Goal: Information Seeking & Learning: Learn about a topic

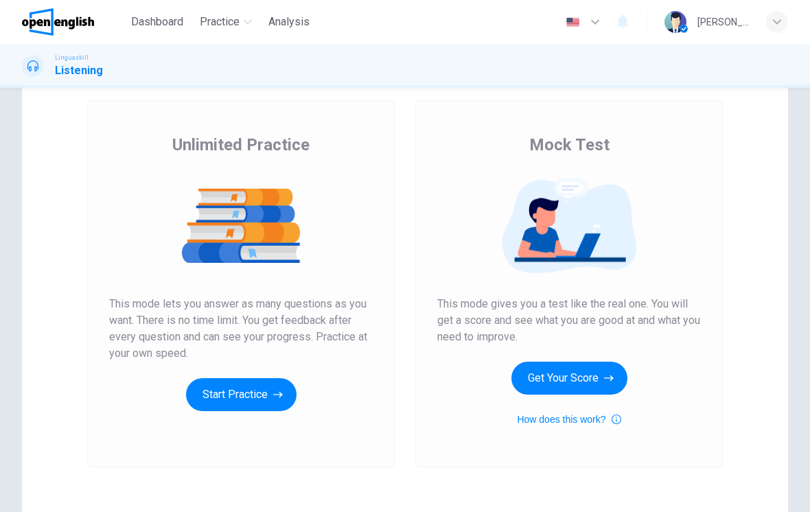
scroll to position [72, 0]
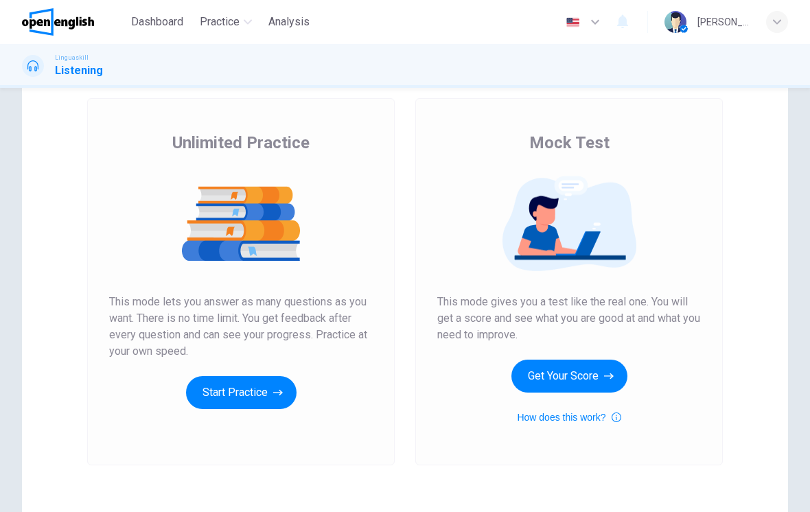
click at [595, 371] on button "Get Your Score" at bounding box center [570, 376] width 116 height 33
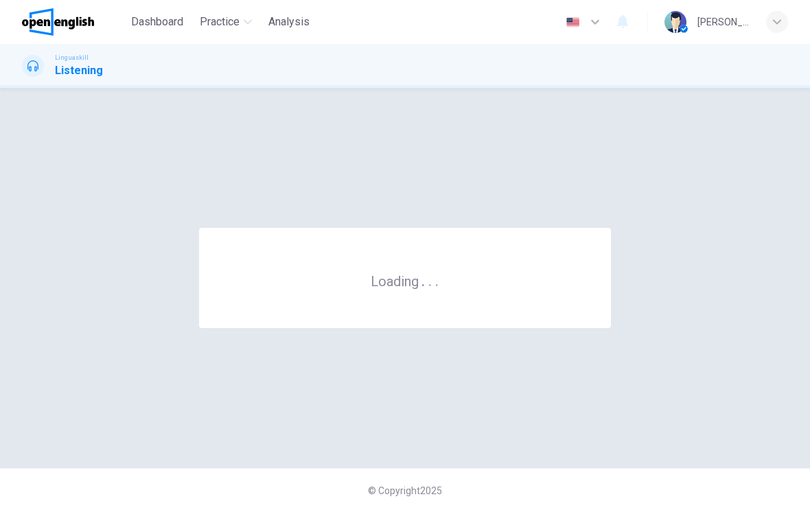
scroll to position [0, 0]
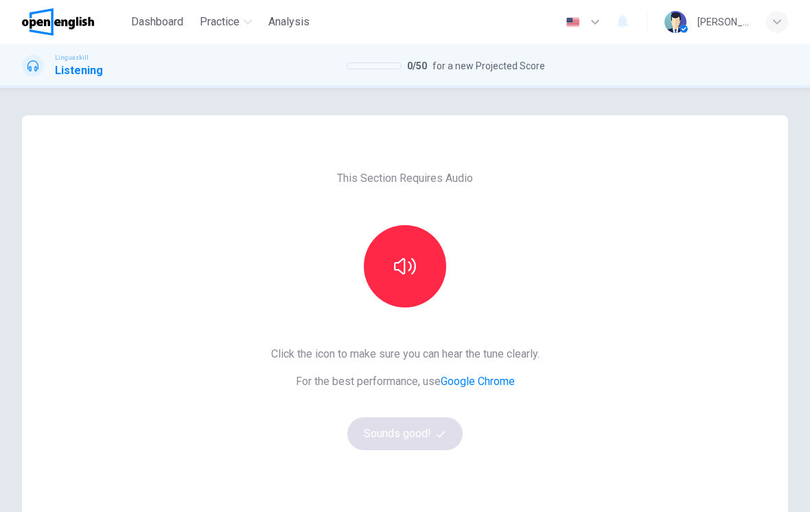
click at [410, 264] on icon "button" at bounding box center [405, 266] width 22 height 16
click at [427, 435] on button "Sounds good!" at bounding box center [404, 433] width 115 height 33
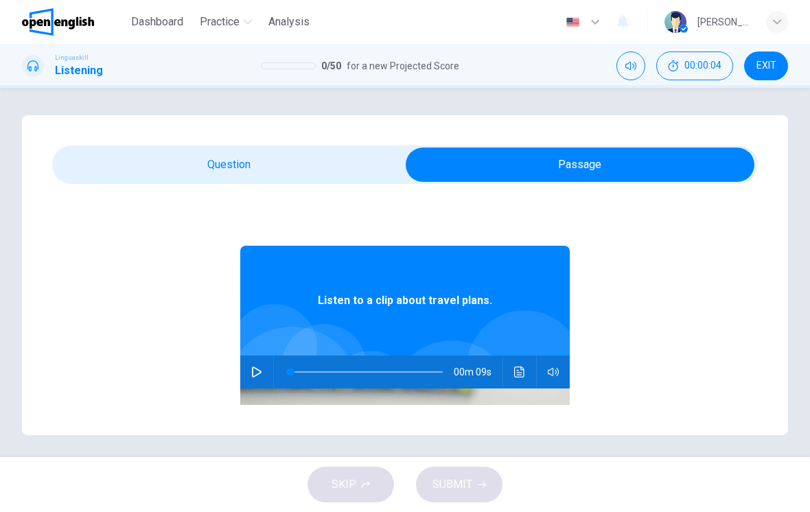
click at [249, 365] on button "button" at bounding box center [257, 372] width 22 height 33
click at [379, 368] on span at bounding box center [379, 372] width 8 height 8
click at [255, 371] on icon "button" at bounding box center [256, 372] width 11 height 11
type input "*"
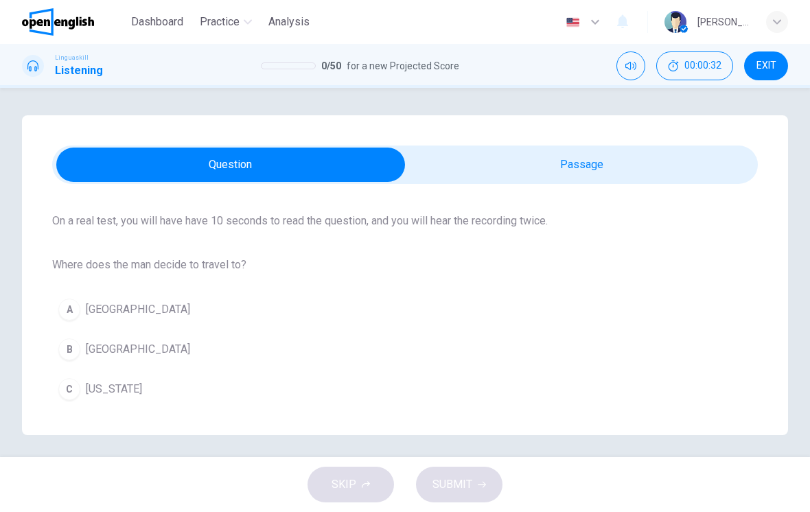
scroll to position [97, 0]
click at [234, 348] on button "B [GEOGRAPHIC_DATA]" at bounding box center [405, 349] width 706 height 34
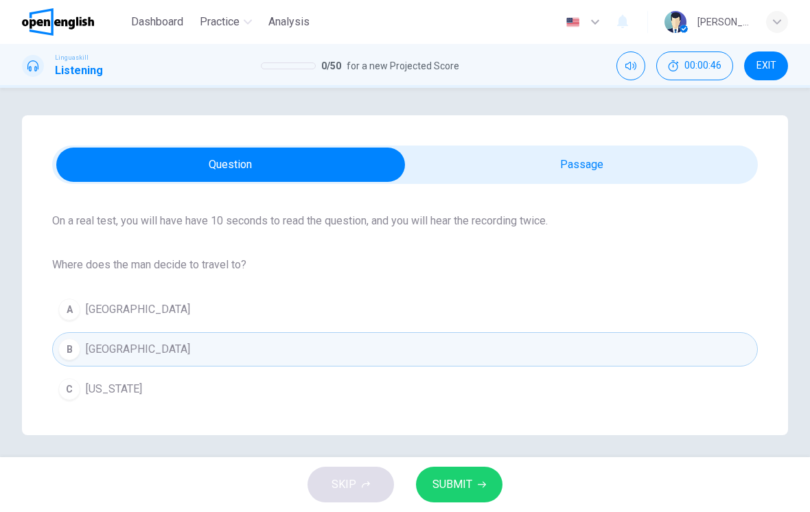
click at [474, 483] on button "SUBMIT" at bounding box center [459, 485] width 87 height 36
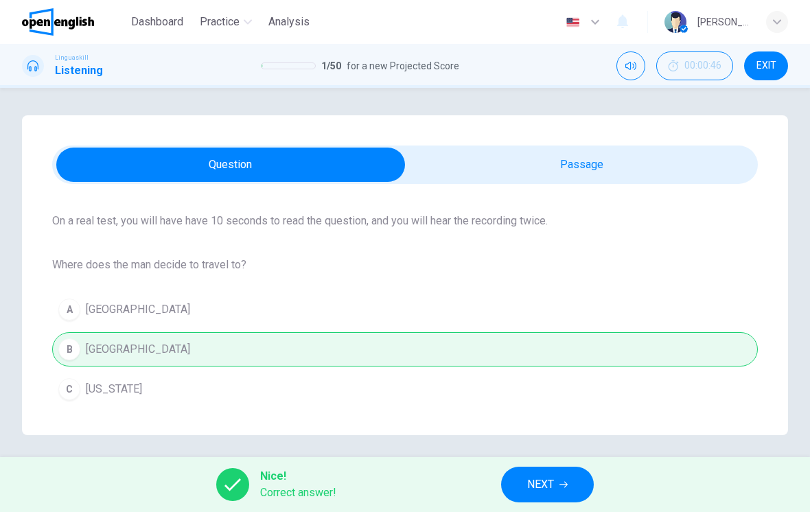
click at [575, 446] on div "Question 1 Listen and Select For this question, choose the correct answer. On a…" at bounding box center [405, 272] width 810 height 369
click at [545, 499] on button "NEXT" at bounding box center [547, 485] width 93 height 36
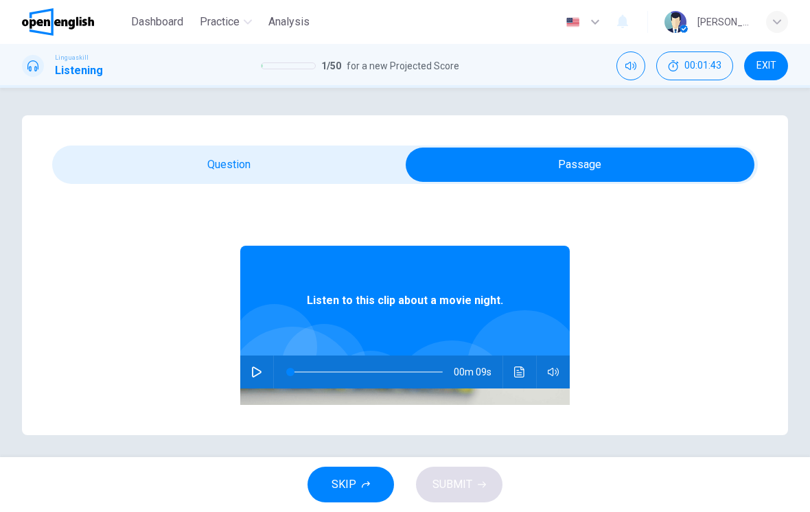
click at [253, 363] on button "button" at bounding box center [257, 372] width 22 height 33
click at [262, 377] on icon "button" at bounding box center [256, 372] width 11 height 11
click at [257, 371] on icon "button" at bounding box center [256, 372] width 11 height 11
type input "*"
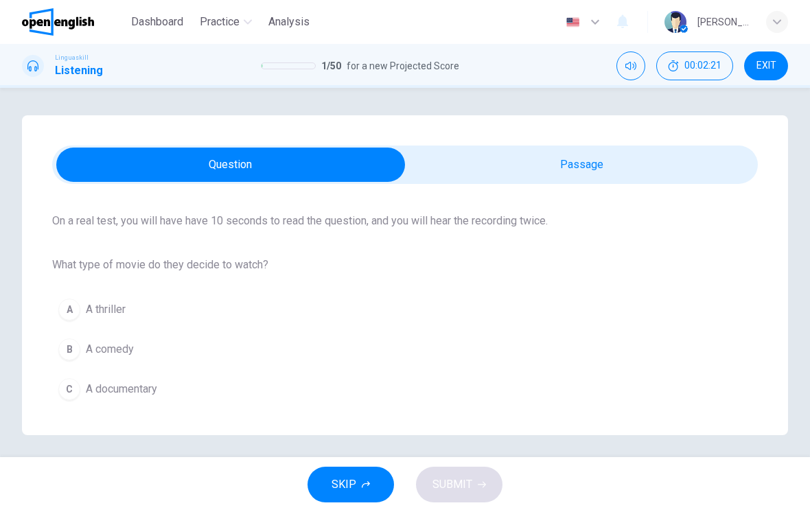
click at [176, 361] on button "B A comedy" at bounding box center [405, 349] width 706 height 34
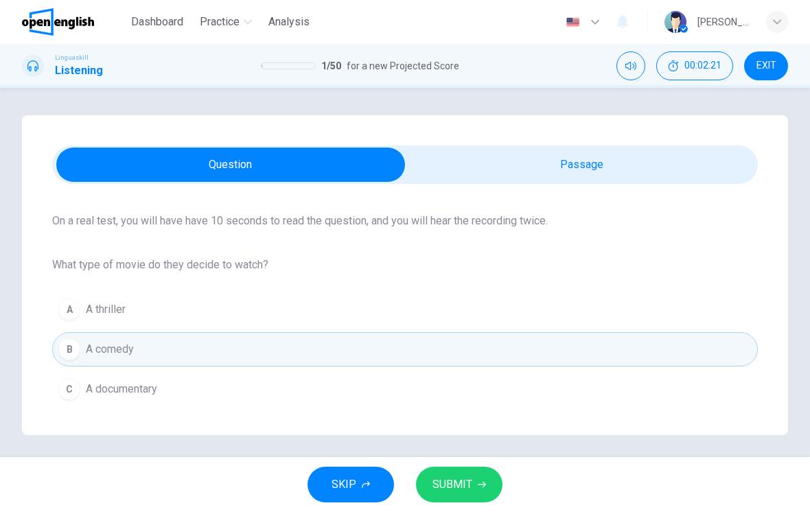
click at [441, 490] on span "SUBMIT" at bounding box center [453, 484] width 40 height 19
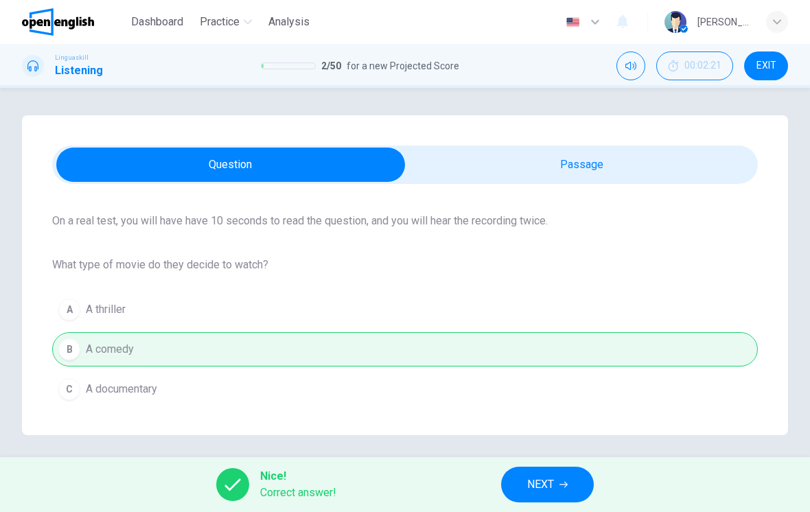
click at [579, 473] on button "NEXT" at bounding box center [547, 485] width 93 height 36
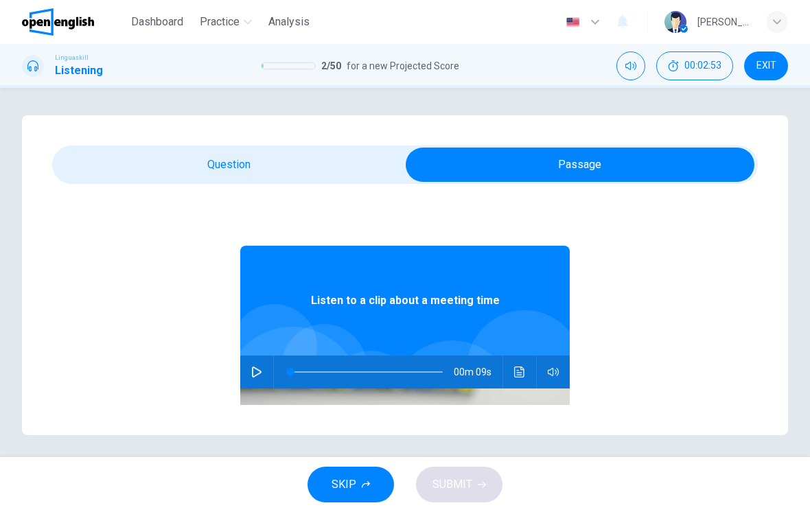
click at [260, 361] on button "button" at bounding box center [257, 372] width 22 height 33
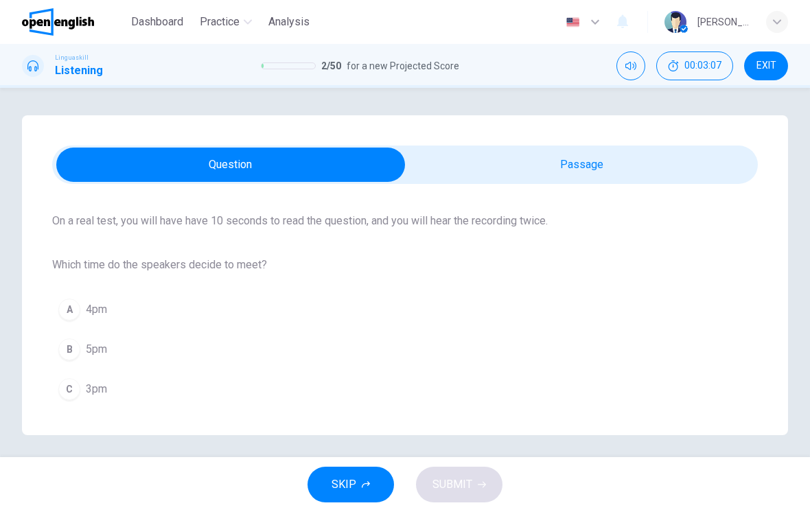
click at [71, 385] on div "C" at bounding box center [69, 389] width 22 height 22
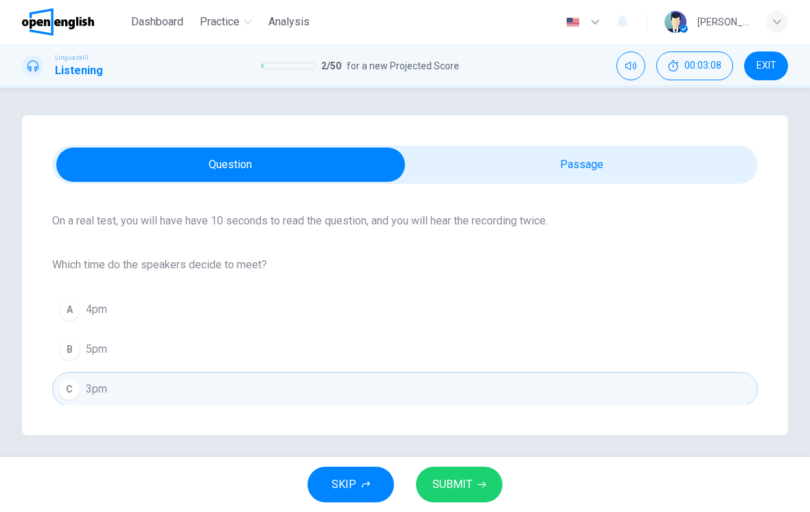
click at [485, 485] on icon "button" at bounding box center [482, 485] width 8 height 6
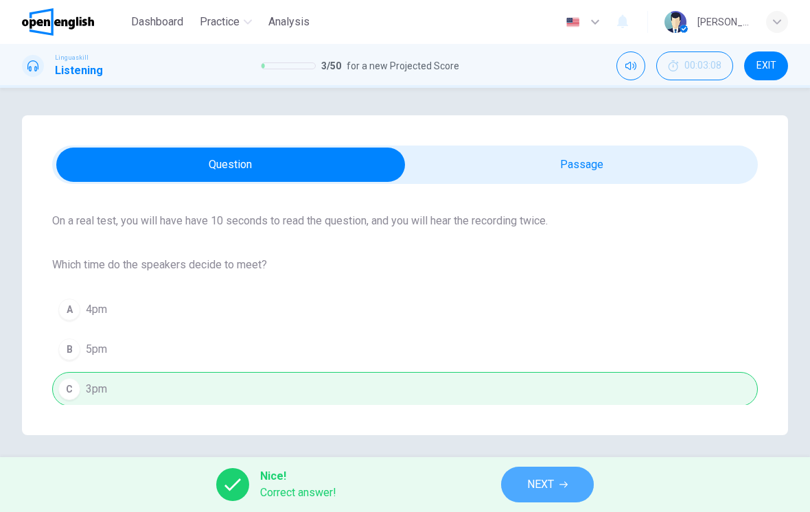
click at [542, 477] on span "NEXT" at bounding box center [540, 484] width 27 height 19
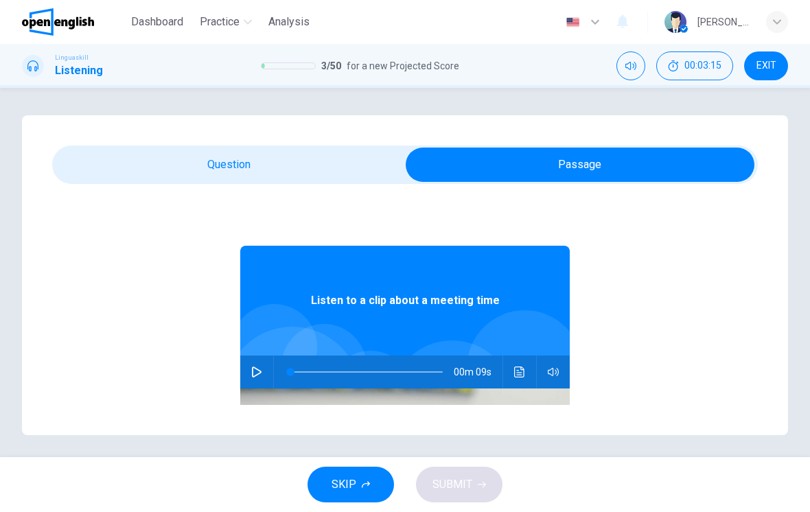
click at [256, 375] on icon "button" at bounding box center [257, 372] width 10 height 11
type input "*"
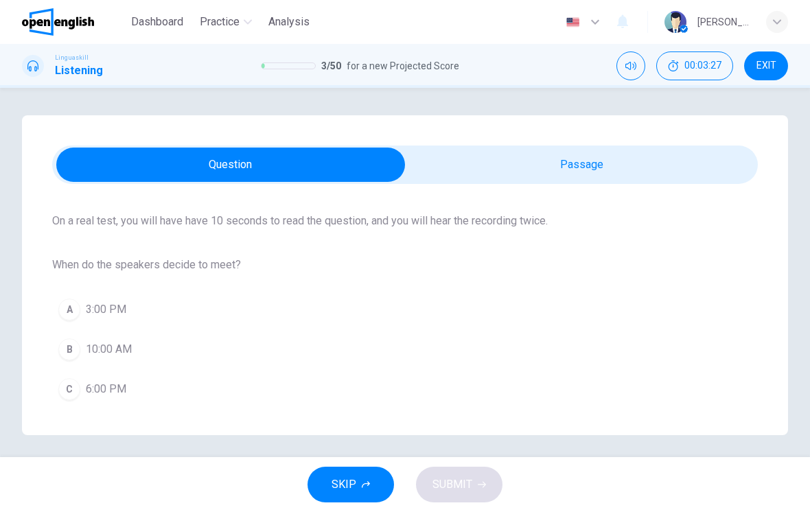
click at [236, 314] on button "A 3:00 PM" at bounding box center [405, 309] width 706 height 34
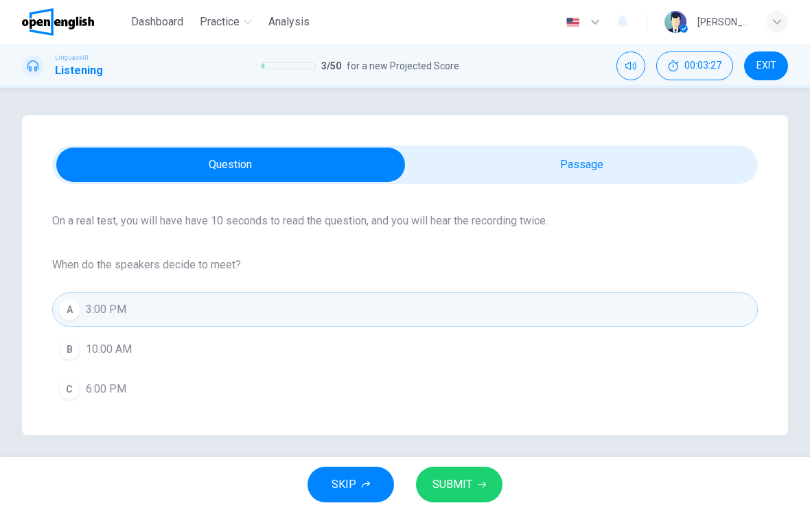
click at [455, 477] on span "SUBMIT" at bounding box center [453, 484] width 40 height 19
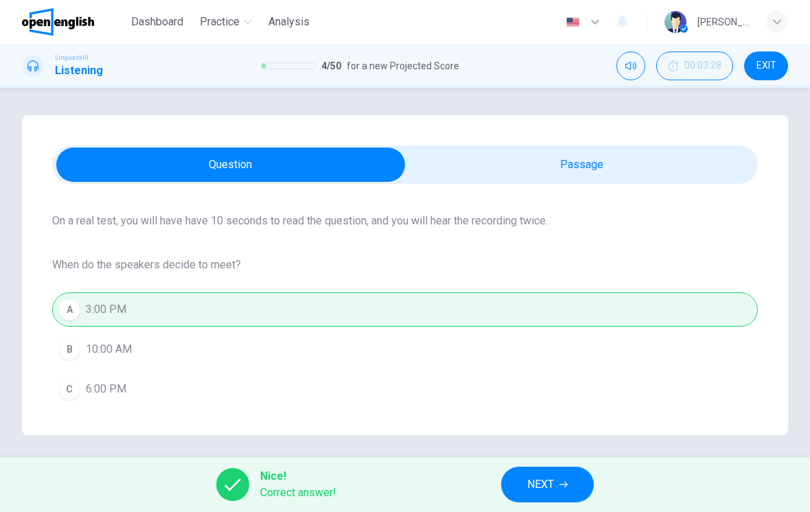
click at [543, 501] on button "NEXT" at bounding box center [547, 485] width 93 height 36
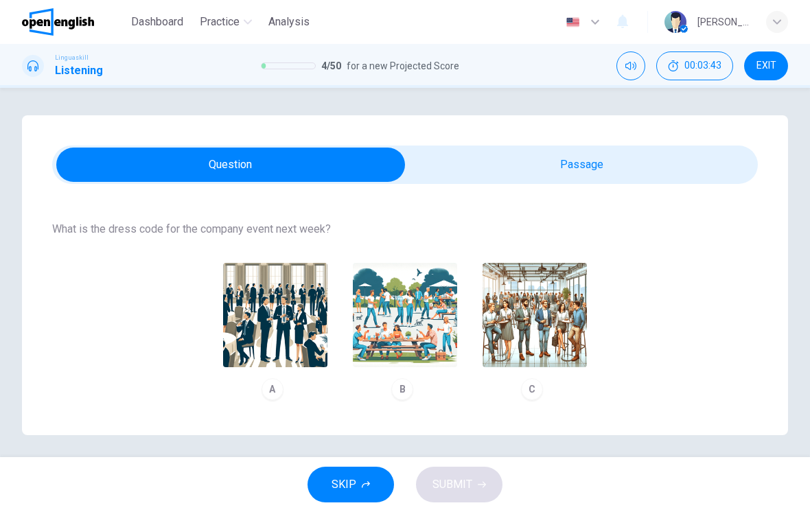
scroll to position [130, 0]
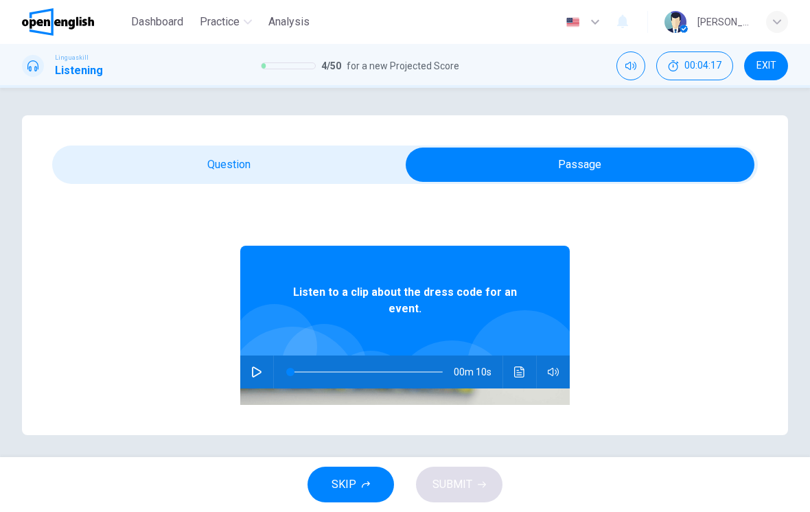
click at [265, 369] on button "button" at bounding box center [257, 372] width 22 height 33
click at [386, 370] on span at bounding box center [390, 372] width 8 height 8
click at [330, 374] on span at bounding box center [334, 372] width 8 height 8
click at [264, 367] on button "button" at bounding box center [257, 372] width 22 height 33
click at [264, 382] on button "button" at bounding box center [257, 372] width 22 height 33
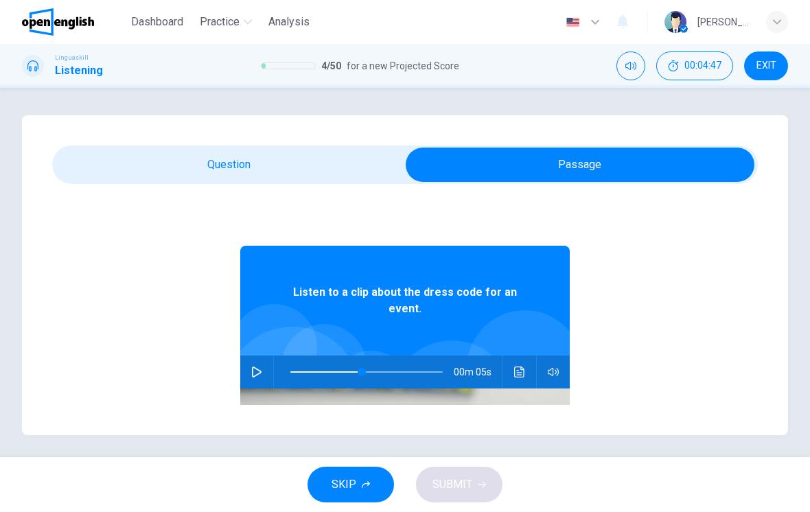
click at [363, 373] on span at bounding box center [362, 372] width 8 height 8
click at [262, 371] on button "button" at bounding box center [257, 372] width 22 height 33
click at [352, 371] on span at bounding box center [351, 372] width 8 height 8
click at [257, 360] on button "button" at bounding box center [257, 372] width 22 height 33
click at [264, 366] on button "button" at bounding box center [257, 372] width 22 height 33
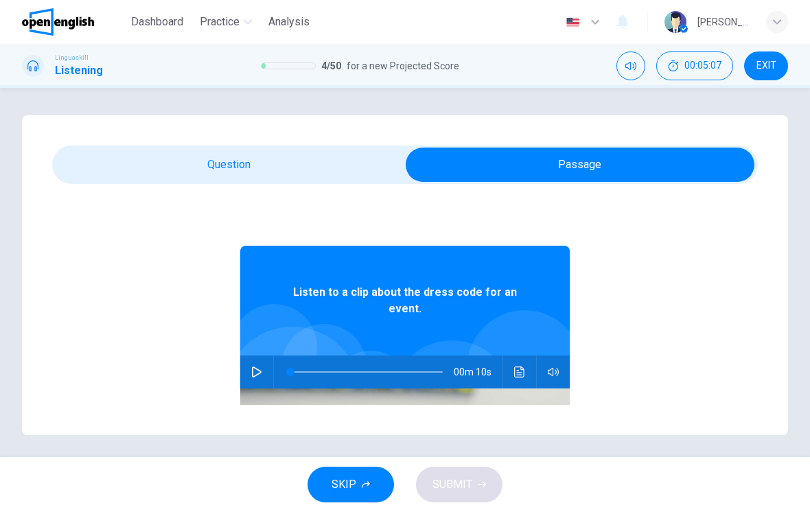
click at [255, 371] on icon "button" at bounding box center [256, 372] width 11 height 11
type input "*"
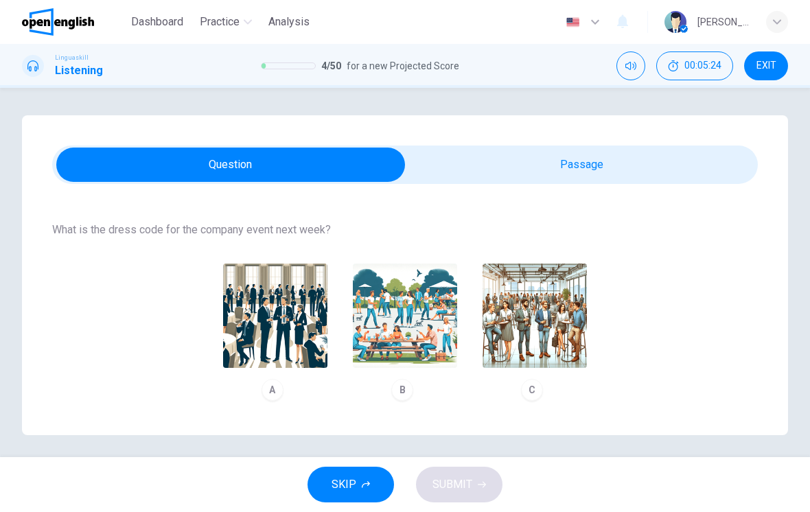
scroll to position [131, 0]
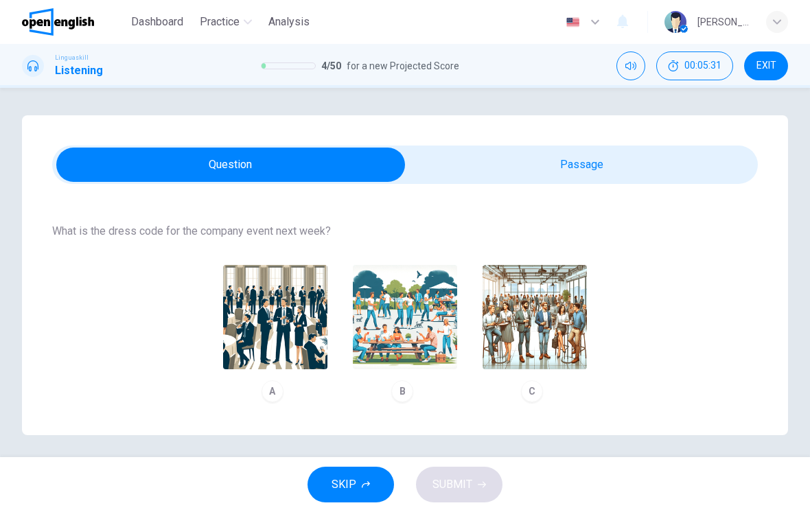
click at [515, 318] on img "button" at bounding box center [535, 317] width 104 height 104
click at [458, 490] on span "SUBMIT" at bounding box center [453, 484] width 40 height 19
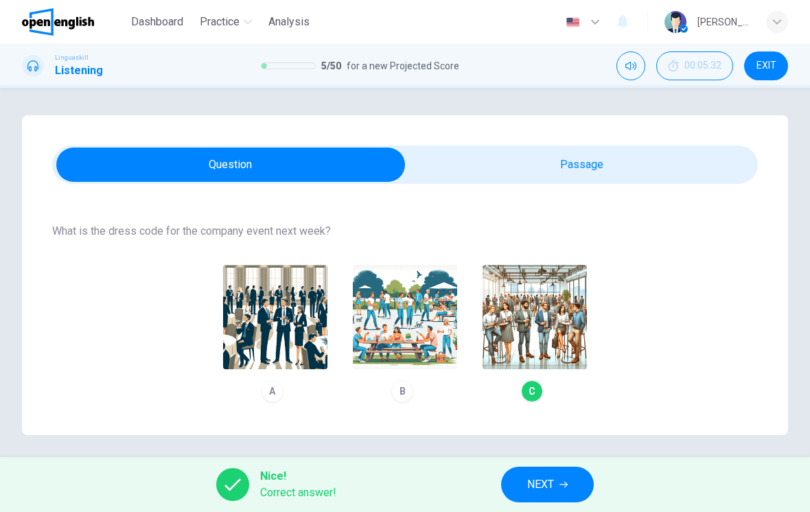
click at [549, 484] on span "NEXT" at bounding box center [540, 484] width 27 height 19
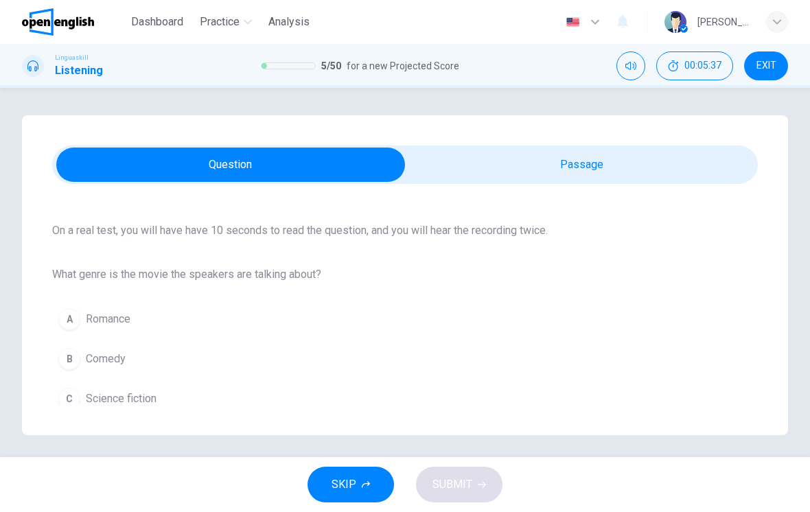
scroll to position [83, 0]
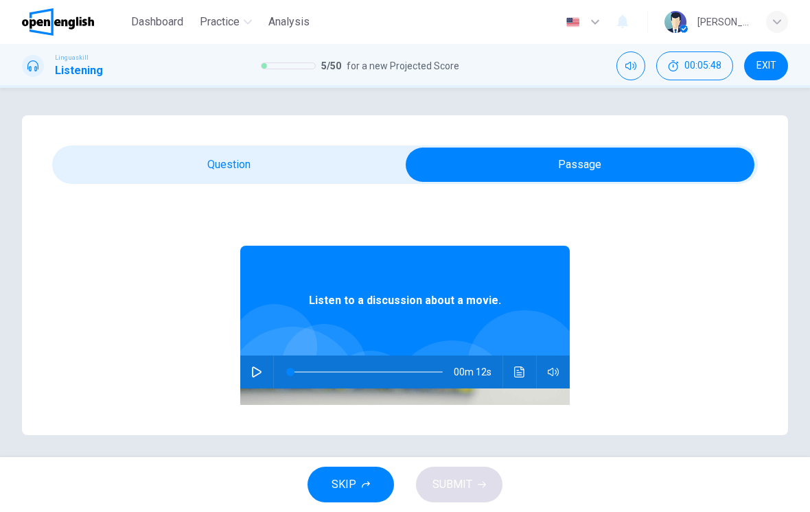
click at [262, 366] on button "button" at bounding box center [257, 372] width 22 height 33
click at [257, 369] on icon "button" at bounding box center [257, 372] width 10 height 11
type input "*"
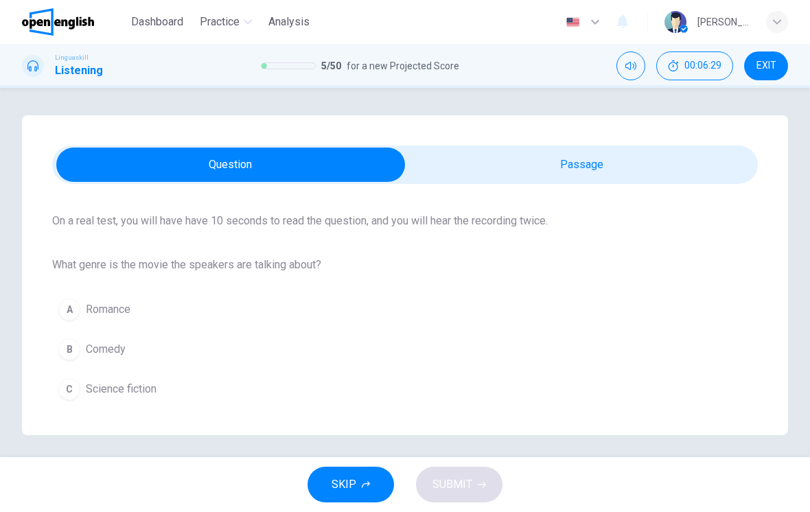
scroll to position [97, 0]
click at [336, 404] on button "C Science fiction" at bounding box center [405, 389] width 706 height 34
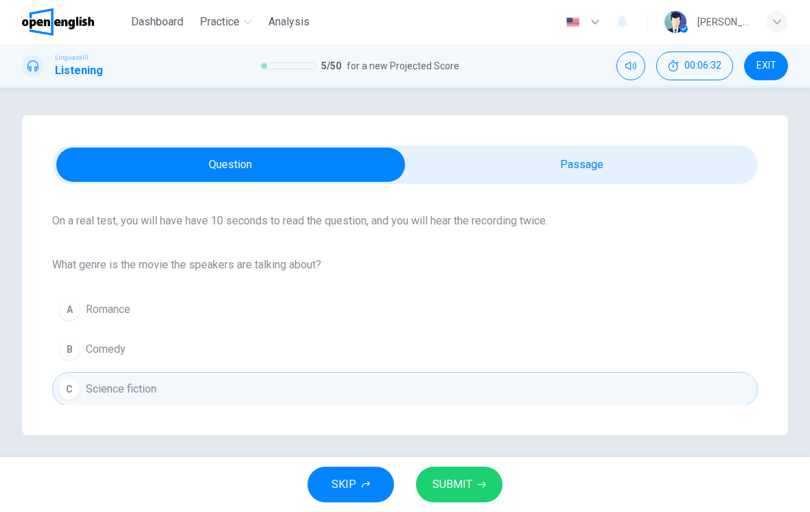
click at [462, 474] on button "SUBMIT" at bounding box center [459, 485] width 87 height 36
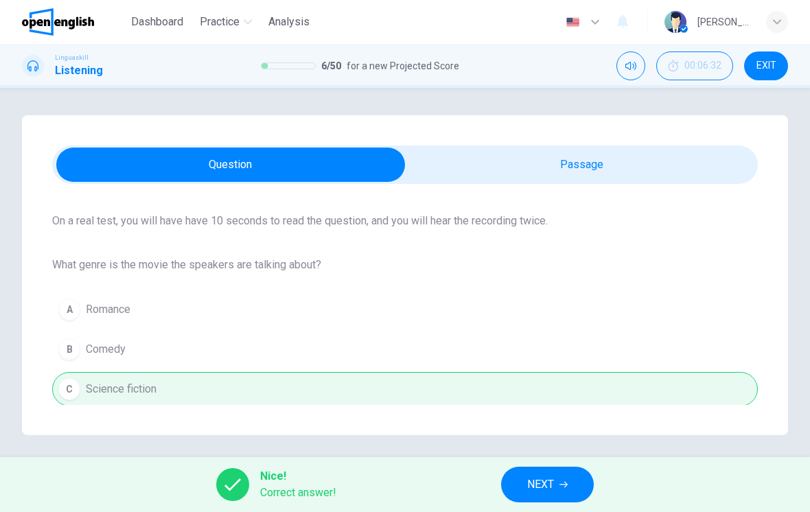
click at [546, 492] on span "NEXT" at bounding box center [540, 484] width 27 height 19
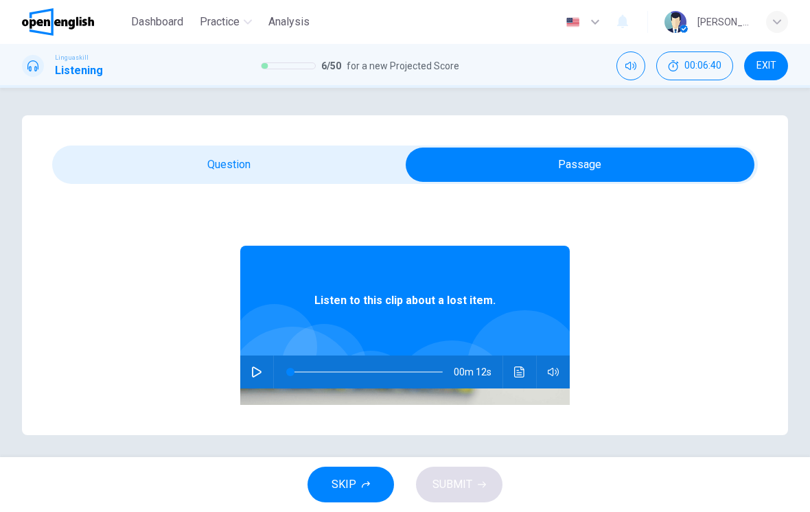
click at [255, 369] on icon "button" at bounding box center [257, 372] width 10 height 11
click at [265, 369] on button "button" at bounding box center [257, 372] width 22 height 33
type input "*"
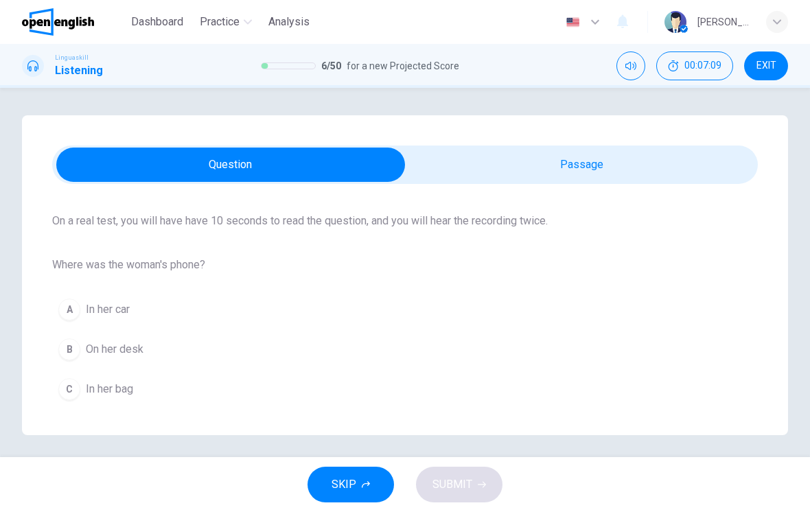
click at [268, 402] on button "C In her bag" at bounding box center [405, 389] width 706 height 34
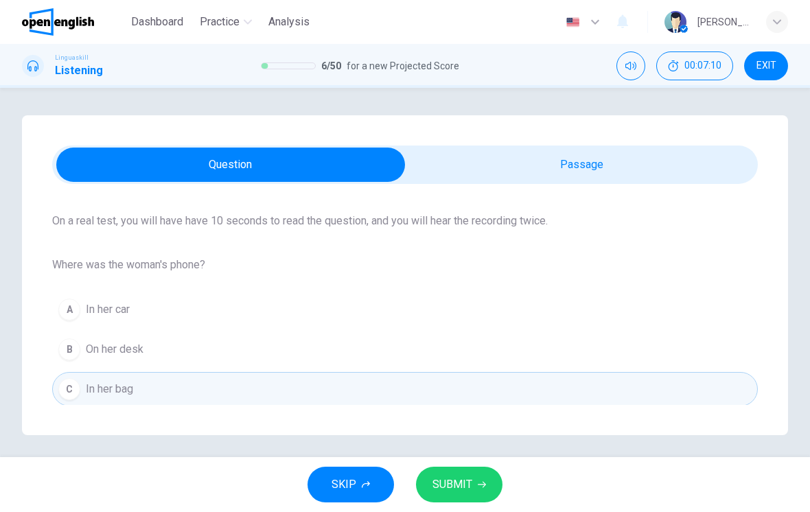
click at [471, 468] on button "SUBMIT" at bounding box center [459, 485] width 87 height 36
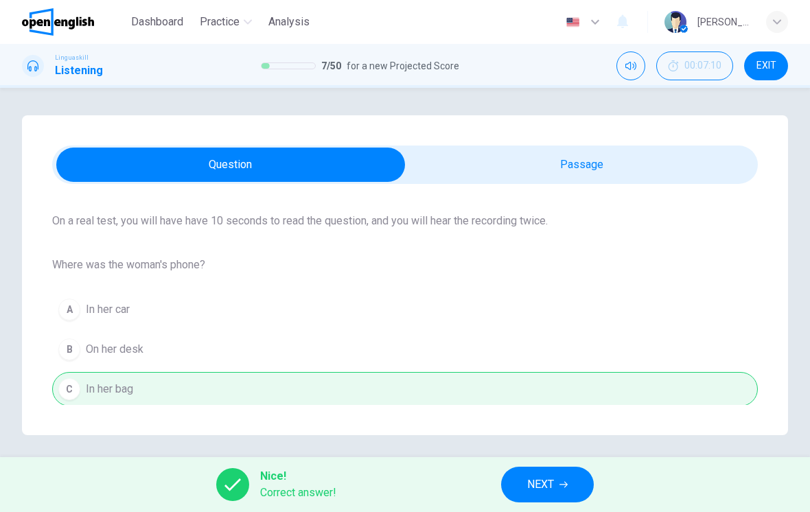
click at [575, 475] on button "NEXT" at bounding box center [547, 485] width 93 height 36
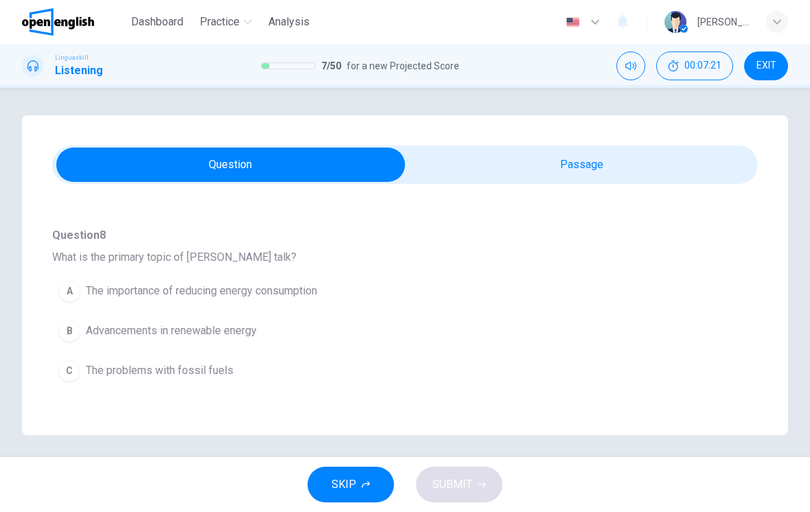
scroll to position [109, 0]
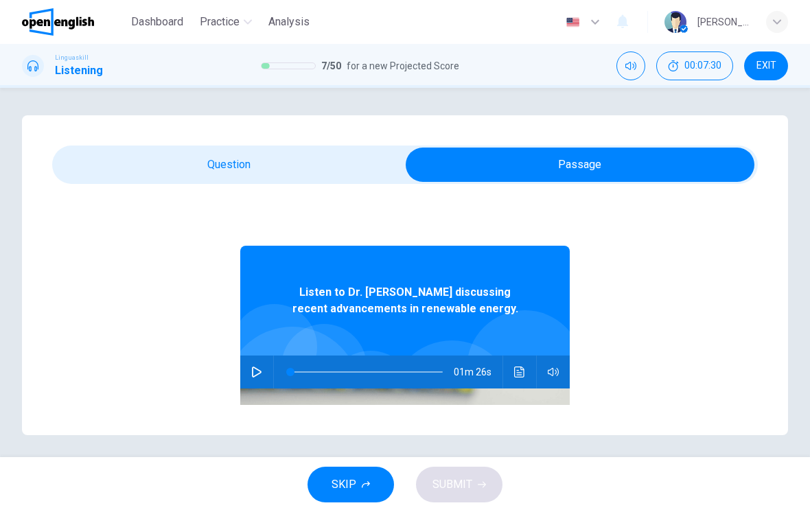
click at [262, 368] on icon "button" at bounding box center [256, 372] width 11 height 11
click at [266, 365] on button "button" at bounding box center [257, 372] width 22 height 33
click at [260, 368] on icon "button" at bounding box center [256, 372] width 11 height 11
type input "*"
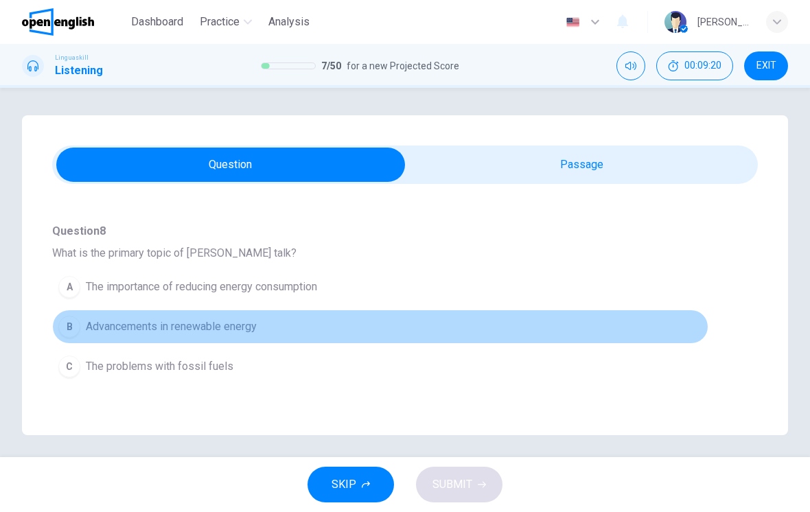
click at [610, 323] on button "B Advancements in renewable energy" at bounding box center [380, 327] width 656 height 34
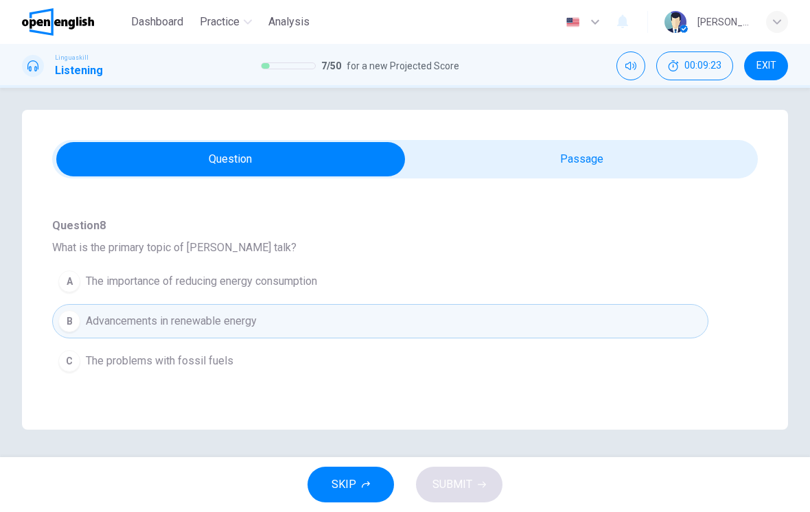
scroll to position [5, 0]
click at [455, 295] on button "A The importance of reducing energy consumption" at bounding box center [380, 281] width 656 height 34
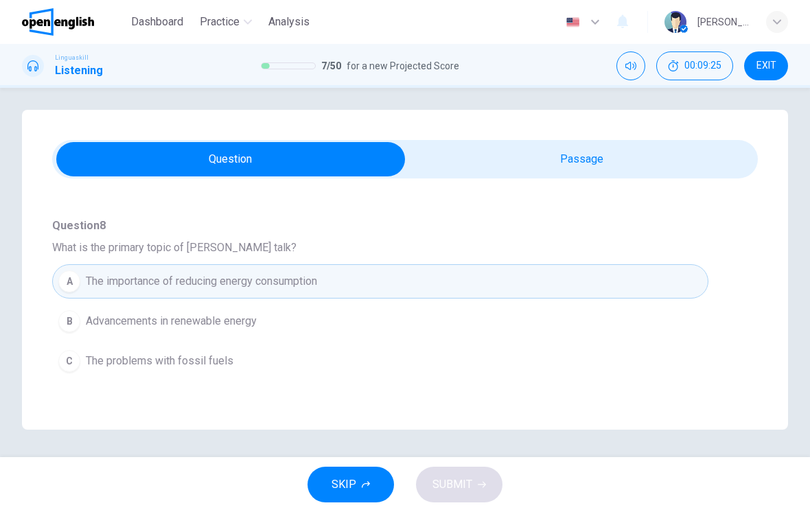
click at [462, 326] on button "B Advancements in renewable energy" at bounding box center [380, 321] width 656 height 34
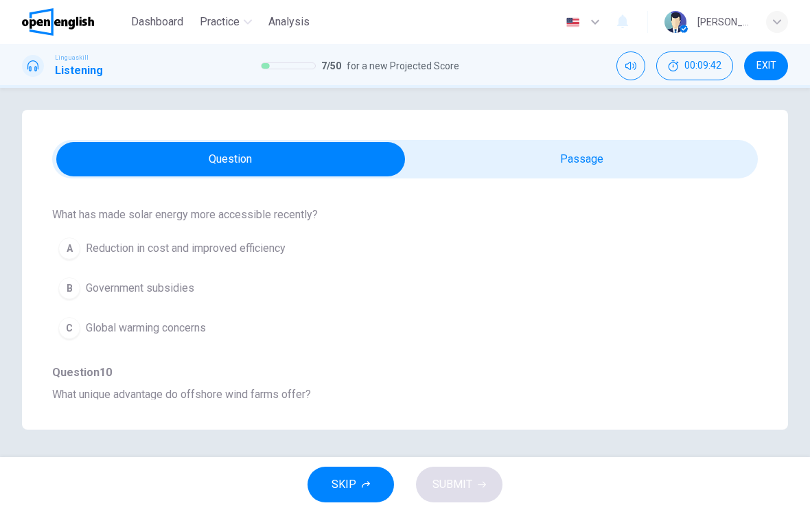
scroll to position [325, 0]
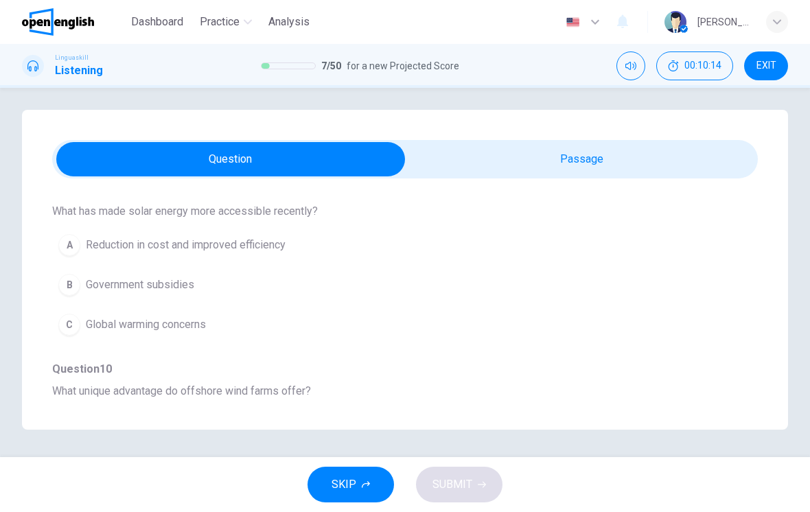
click at [657, 242] on button "A Reduction in cost and improved efficiency" at bounding box center [380, 245] width 656 height 34
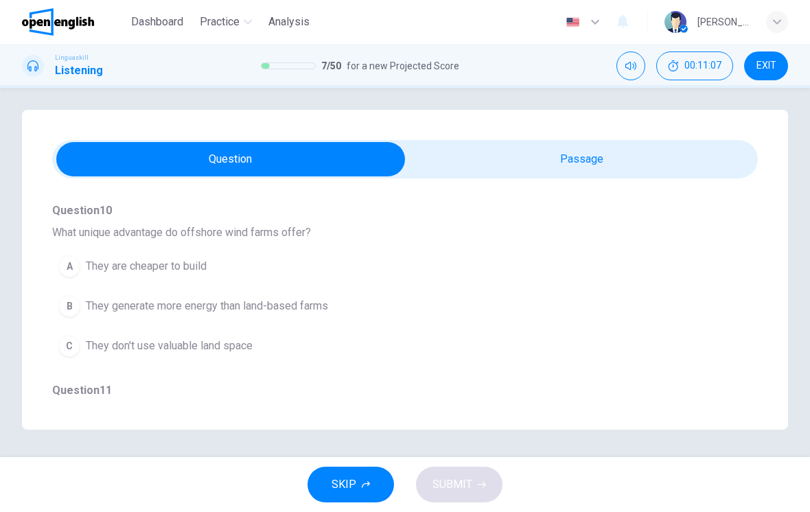
scroll to position [486, 0]
click at [520, 340] on button "C They don't use valuable land space" at bounding box center [380, 344] width 656 height 34
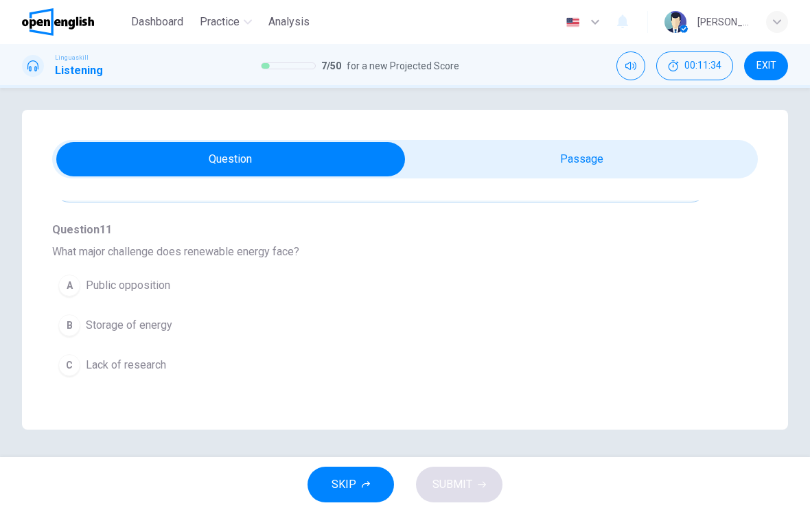
scroll to position [642, 0]
click at [546, 363] on button "C Lack of research" at bounding box center [380, 368] width 656 height 34
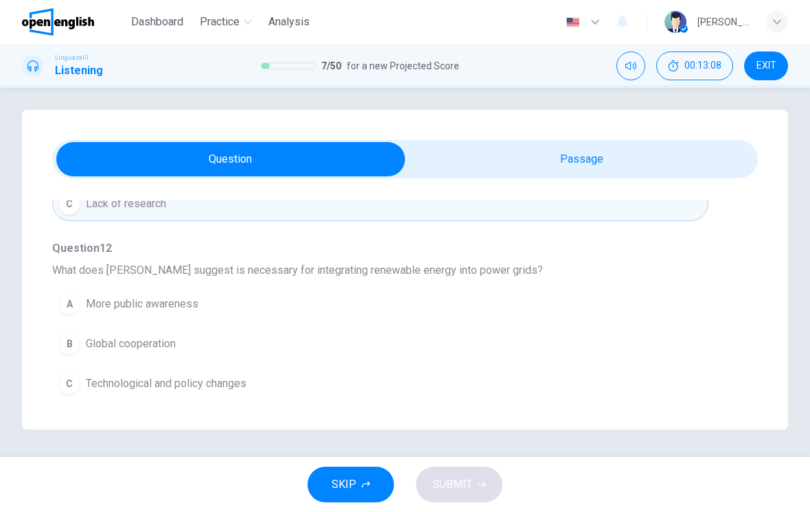
scroll to position [806, 0]
click at [477, 352] on button "B Global cooperation" at bounding box center [380, 344] width 656 height 34
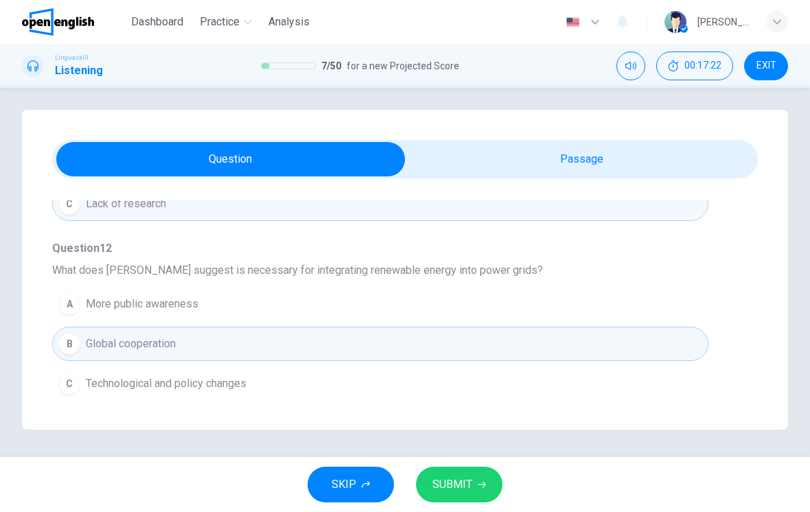
click at [455, 482] on span "SUBMIT" at bounding box center [453, 484] width 40 height 19
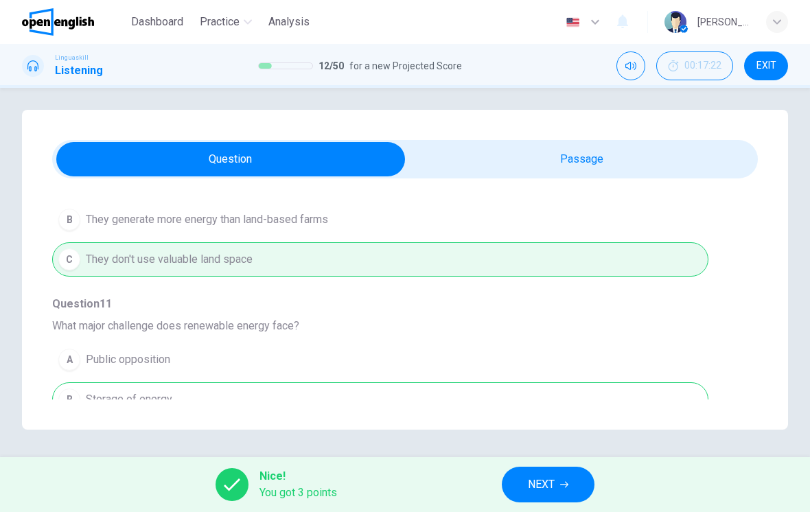
scroll to position [612, 0]
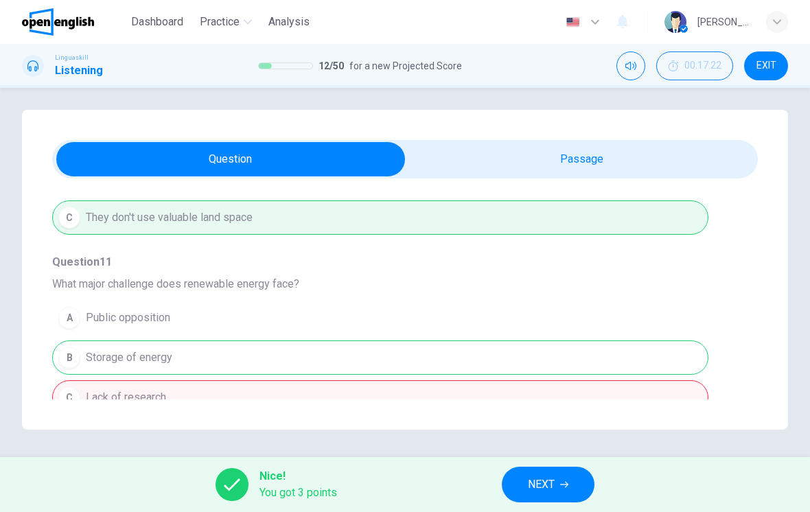
click at [551, 487] on span "NEXT" at bounding box center [541, 484] width 27 height 19
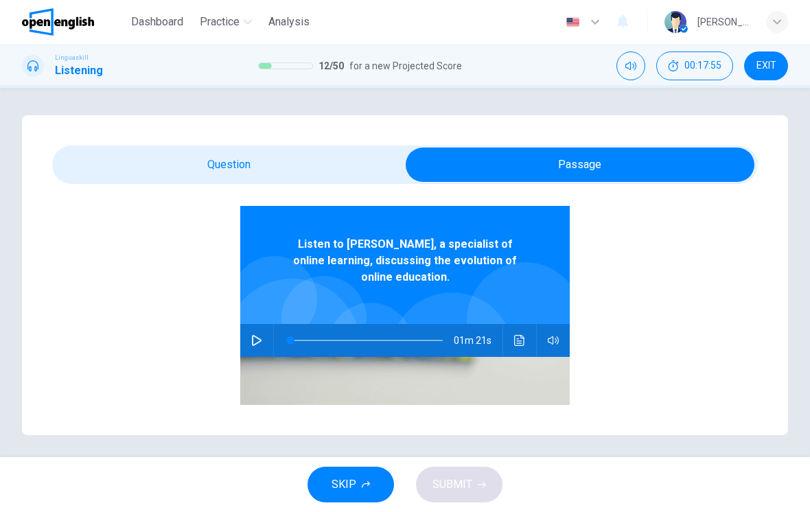
scroll to position [45, 0]
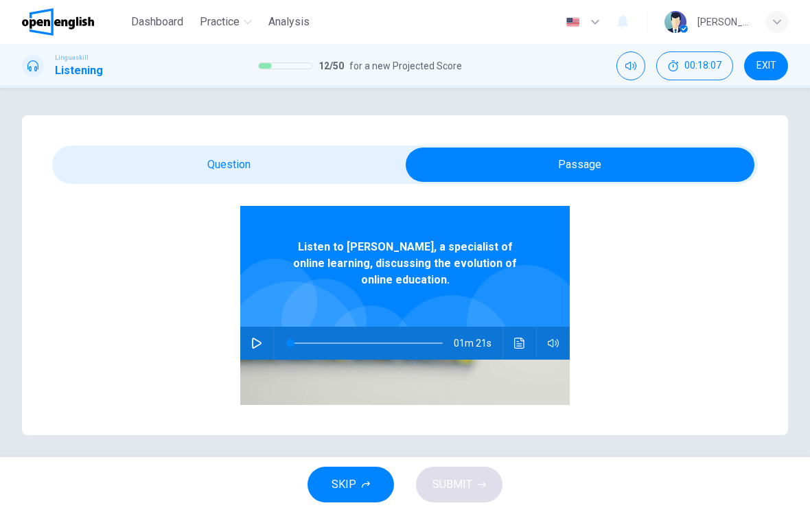
click at [267, 343] on button "button" at bounding box center [257, 343] width 22 height 33
type input "*"
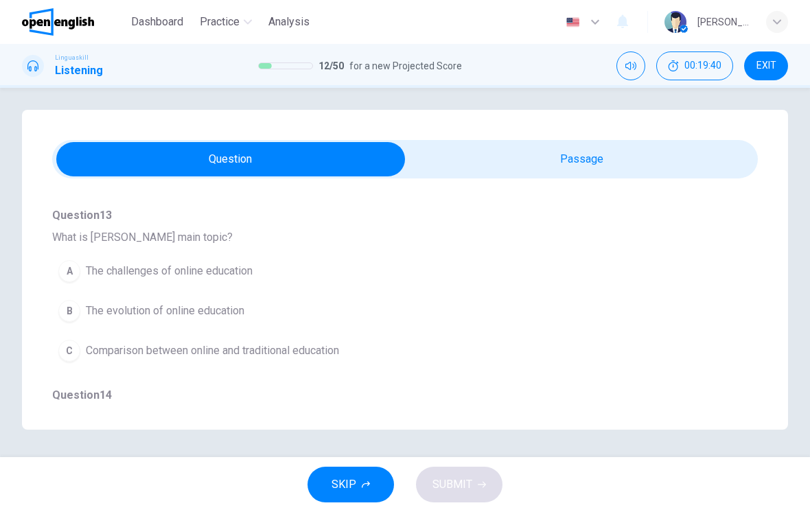
scroll to position [116, 0]
click at [591, 301] on button "B The evolution of online education" at bounding box center [380, 310] width 656 height 34
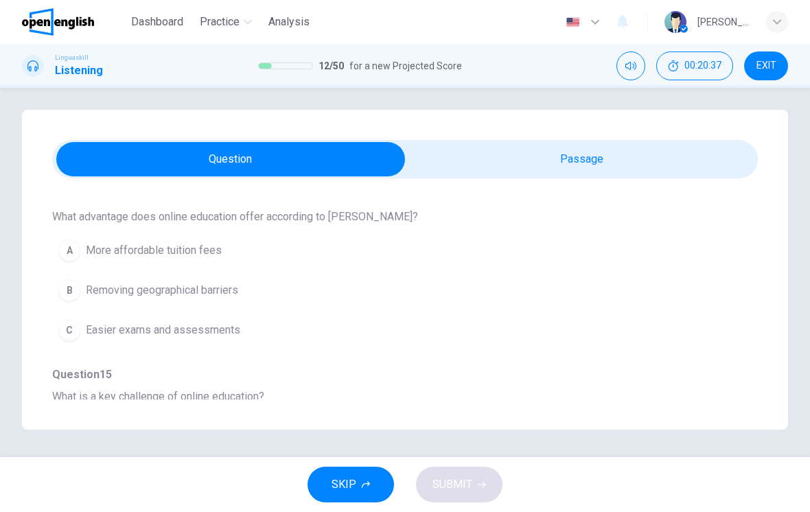
scroll to position [305, 0]
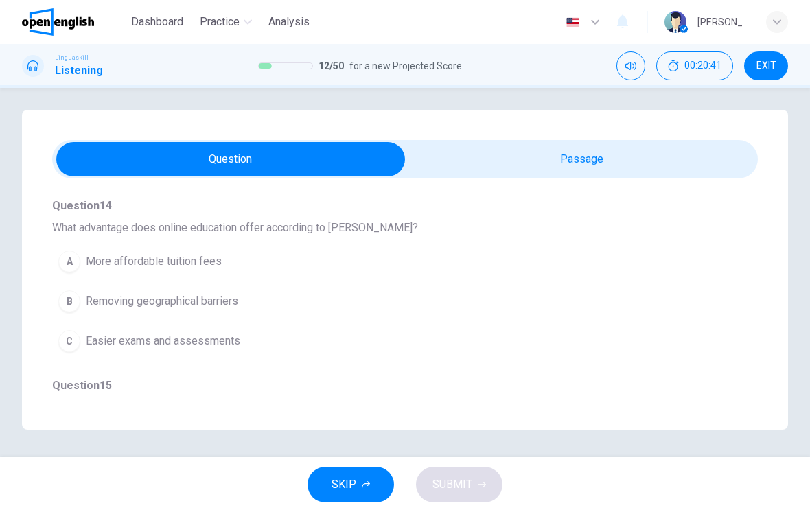
click at [628, 310] on button "B Removing geographical barriers" at bounding box center [380, 301] width 656 height 34
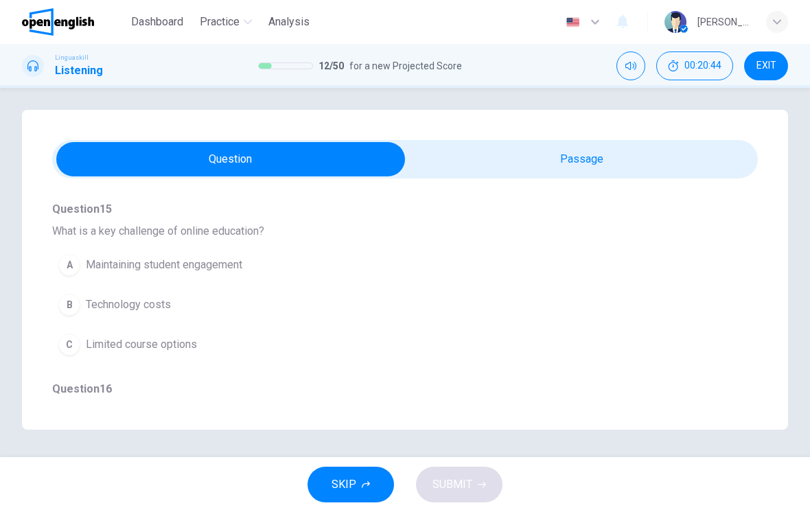
scroll to position [496, 0]
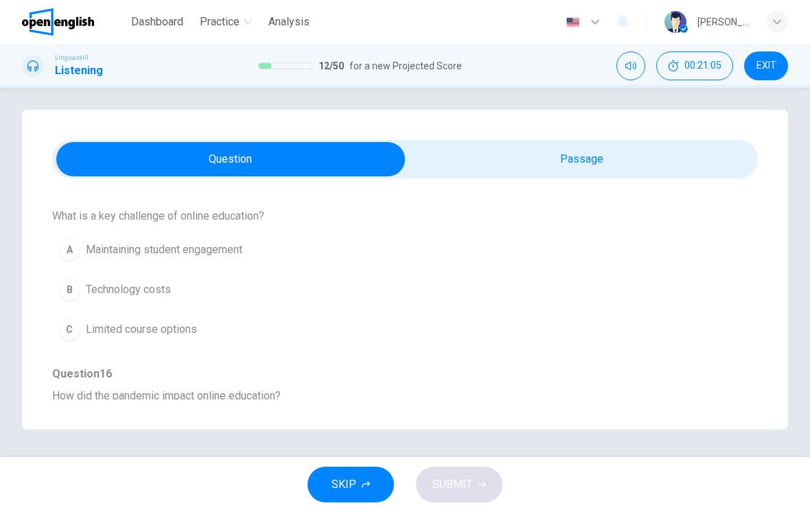
click at [675, 246] on button "A Maintaining student engagement" at bounding box center [380, 250] width 656 height 34
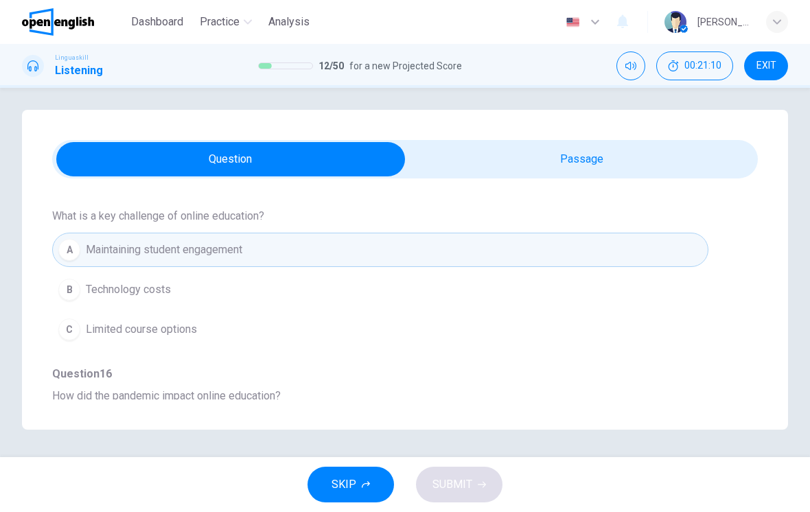
click at [615, 343] on button "C Limited course options" at bounding box center [380, 329] width 656 height 34
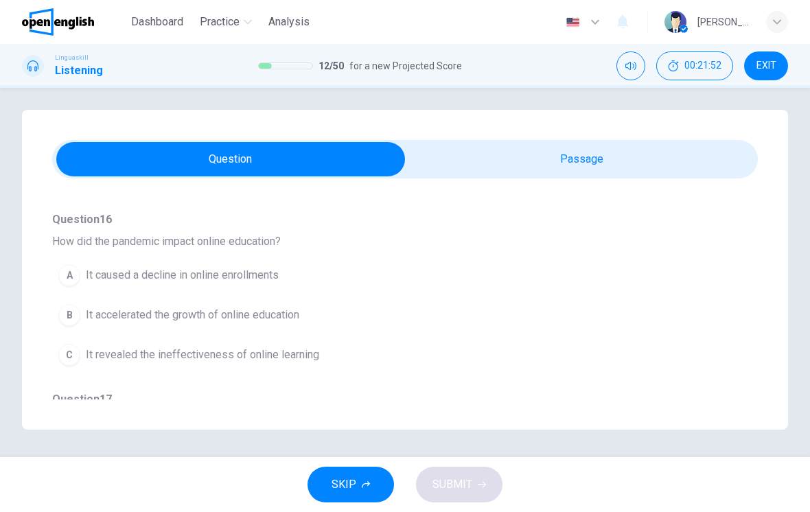
scroll to position [648, 0]
click at [286, 321] on span "It accelerated the growth of online education" at bounding box center [193, 318] width 214 height 16
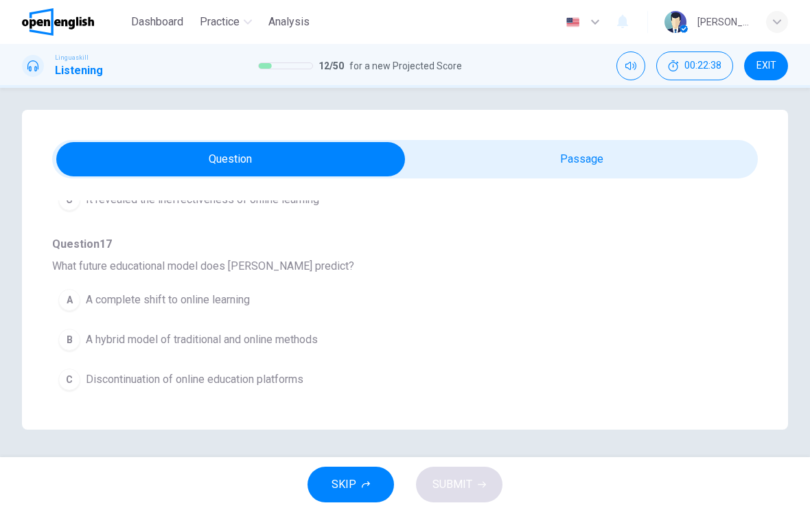
scroll to position [806, 0]
click at [286, 308] on button "A A complete shift to online learning" at bounding box center [380, 300] width 656 height 34
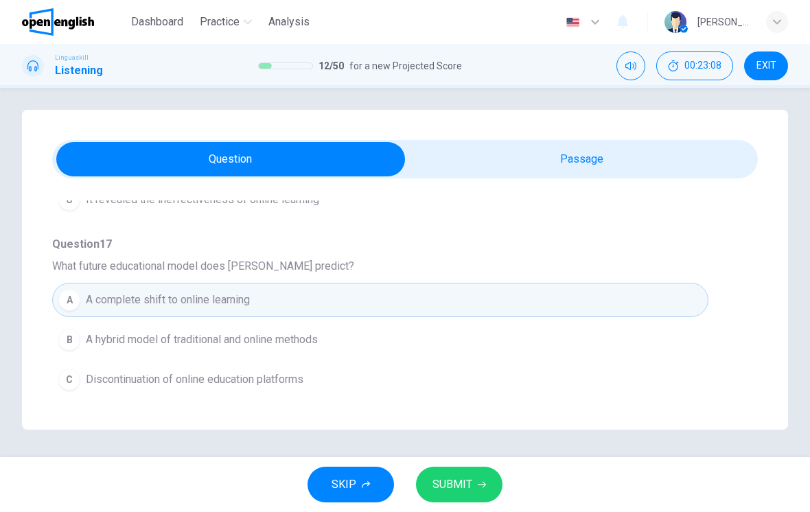
click at [246, 348] on button "B A hybrid model of traditional and online methods" at bounding box center [380, 340] width 656 height 34
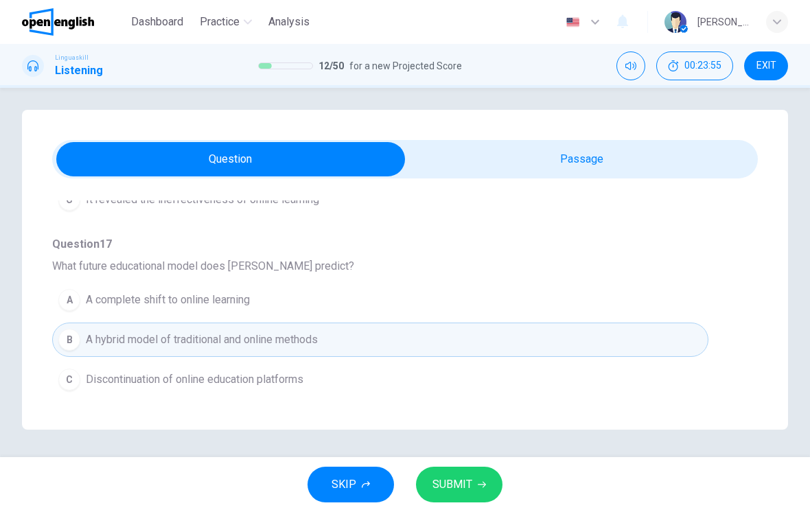
click at [454, 485] on span "SUBMIT" at bounding box center [453, 484] width 40 height 19
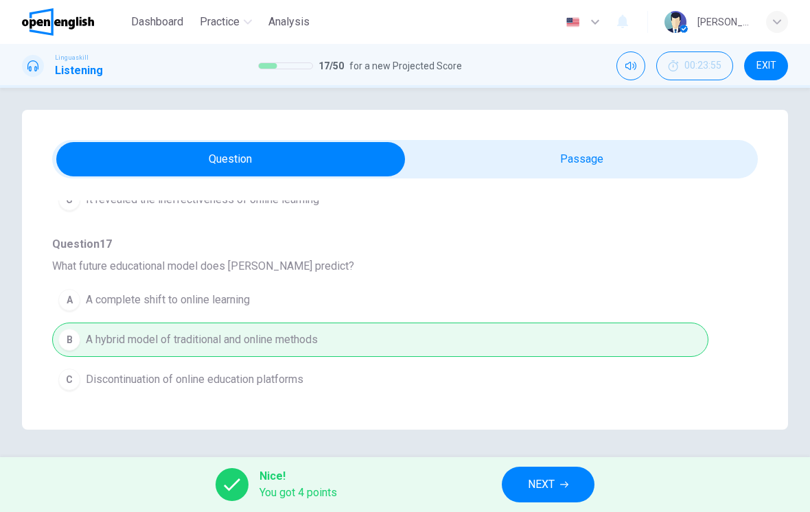
scroll to position [807, 0]
click at [546, 478] on span "NEXT" at bounding box center [541, 484] width 27 height 19
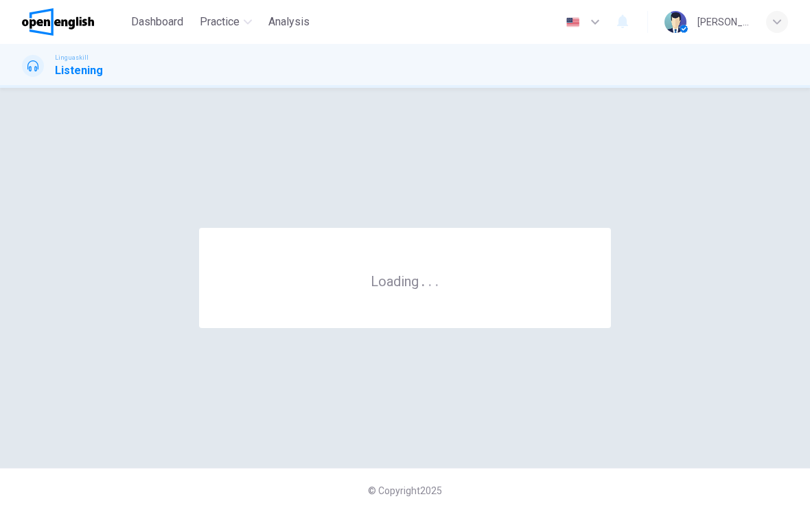
scroll to position [0, 0]
